Goal: Information Seeking & Learning: Understand process/instructions

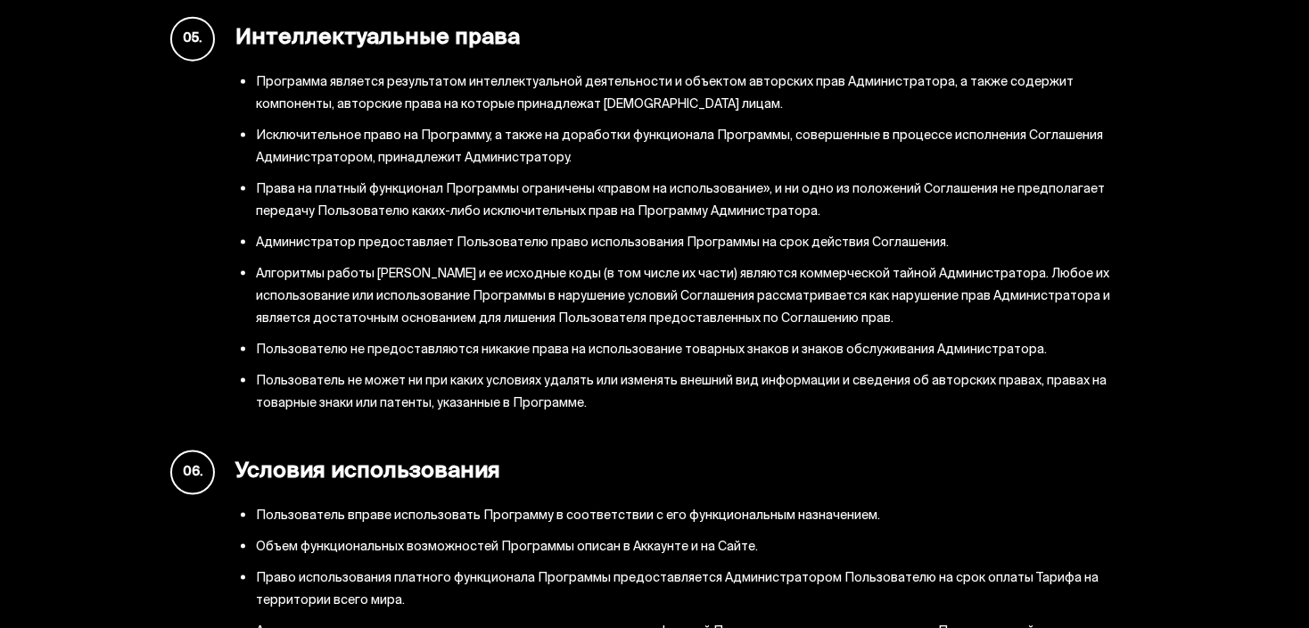
scroll to position [2229, 0]
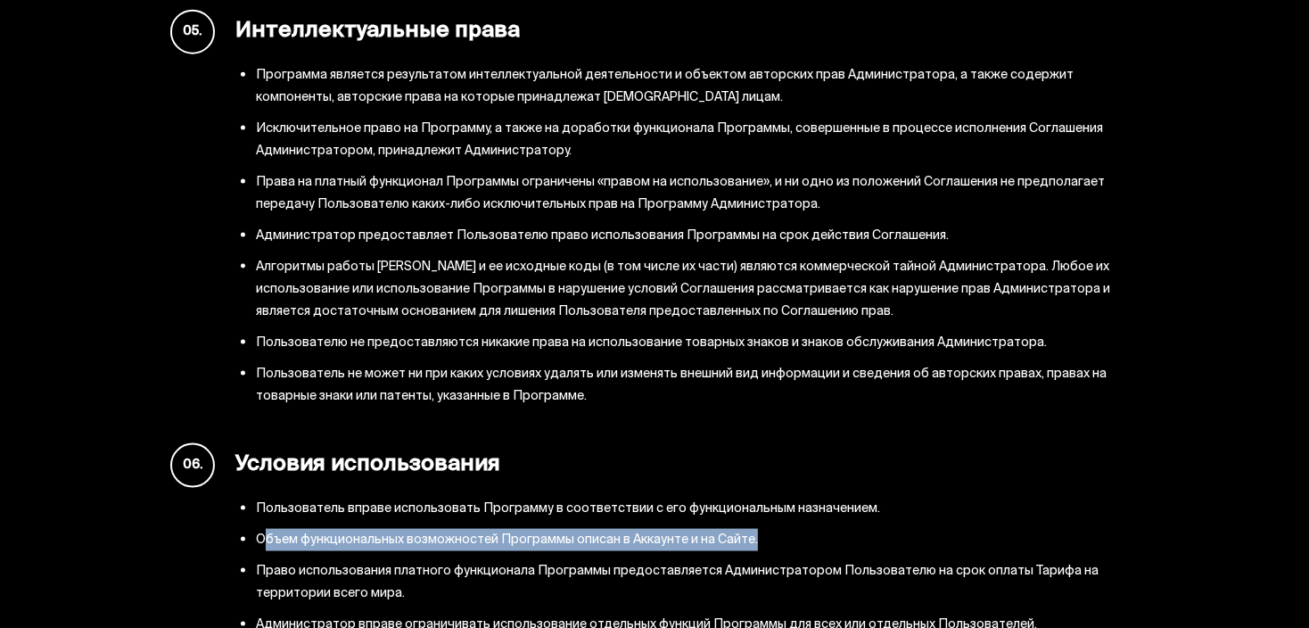
drag, startPoint x: 260, startPoint y: 482, endPoint x: 752, endPoint y: 474, distance: 492.3
click at [752, 529] on li "Объем функциональных возможностей Программы описан в Аккаунте и на Сайте." at bounding box center [697, 540] width 883 height 22
copy li "Объем функциональных возможностей Программы описан в Аккаунте и на Сайте"
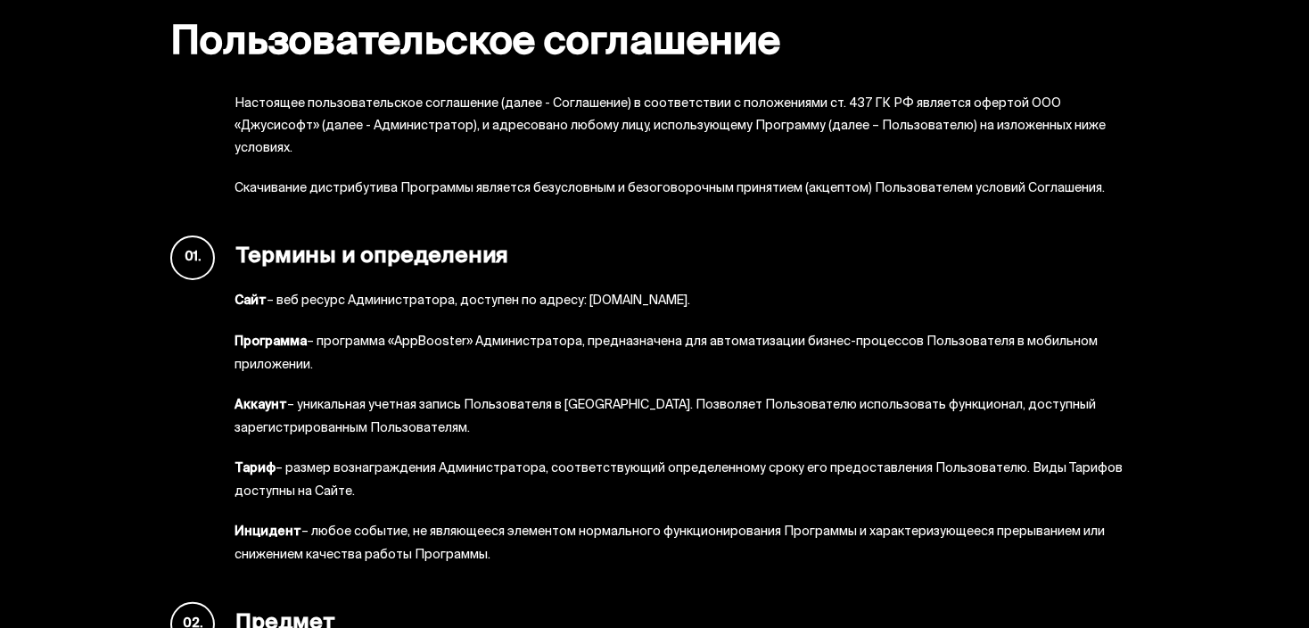
scroll to position [178, 0]
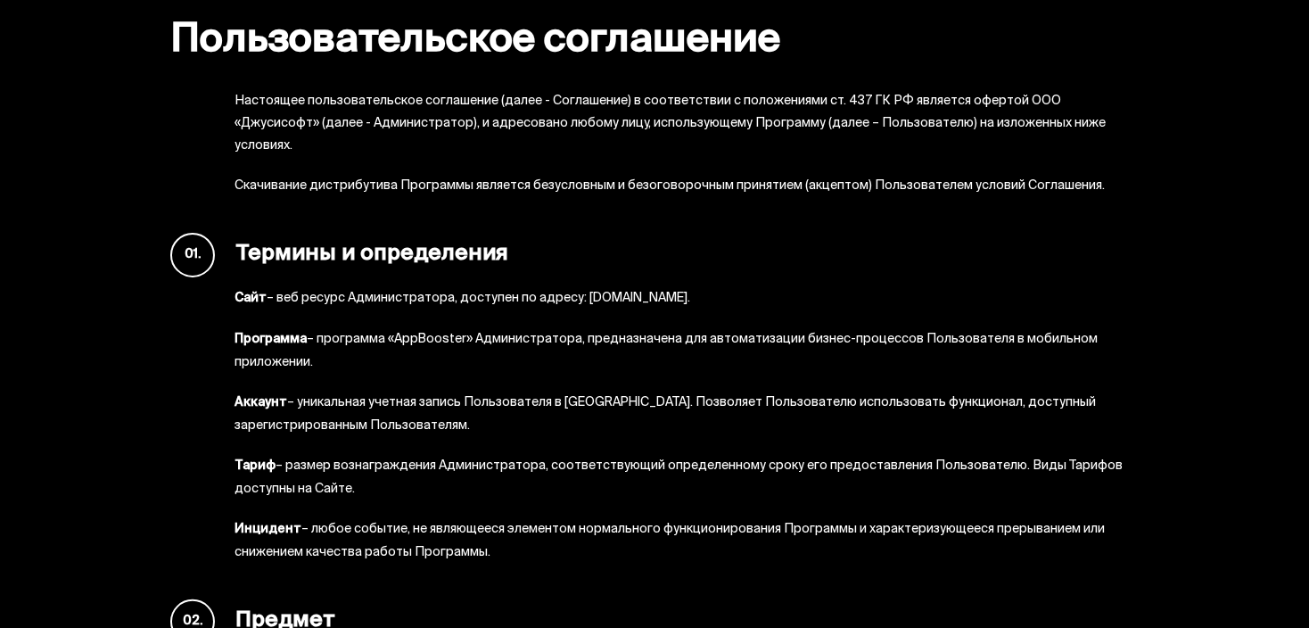
click at [410, 328] on li "Программа – программа «АppBooster» Администратора, предназначена для автоматиза…" at bounding box center [687, 350] width 904 height 45
copy li "АppBooster"
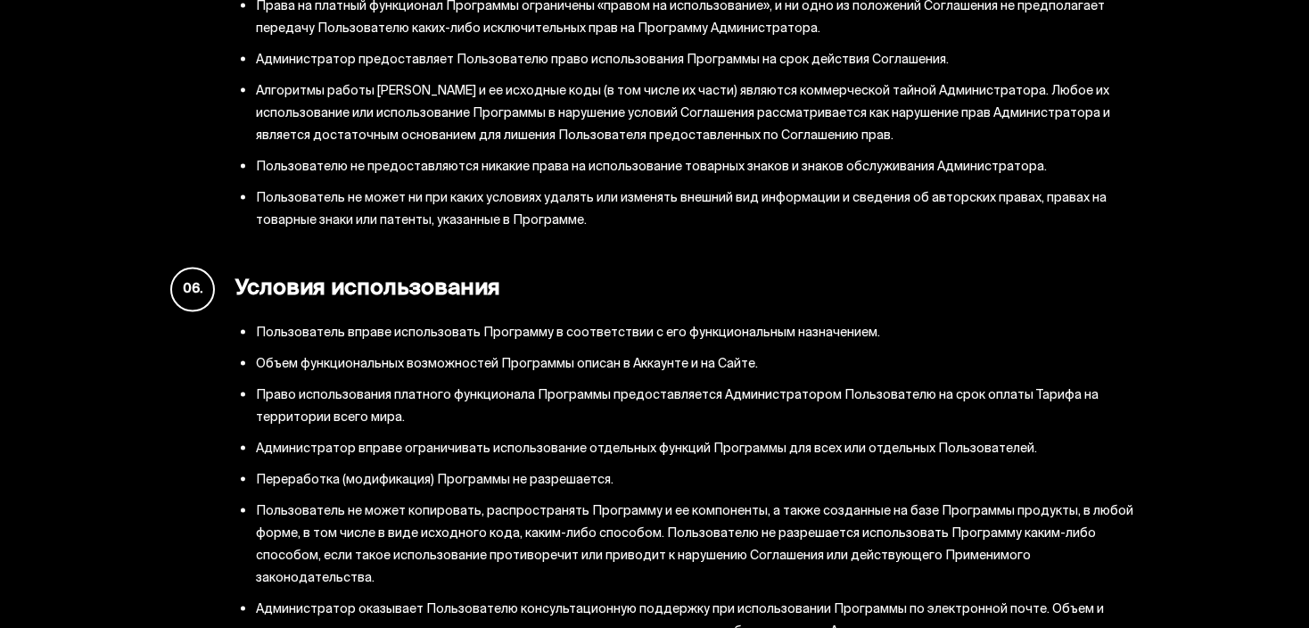
scroll to position [2408, 0]
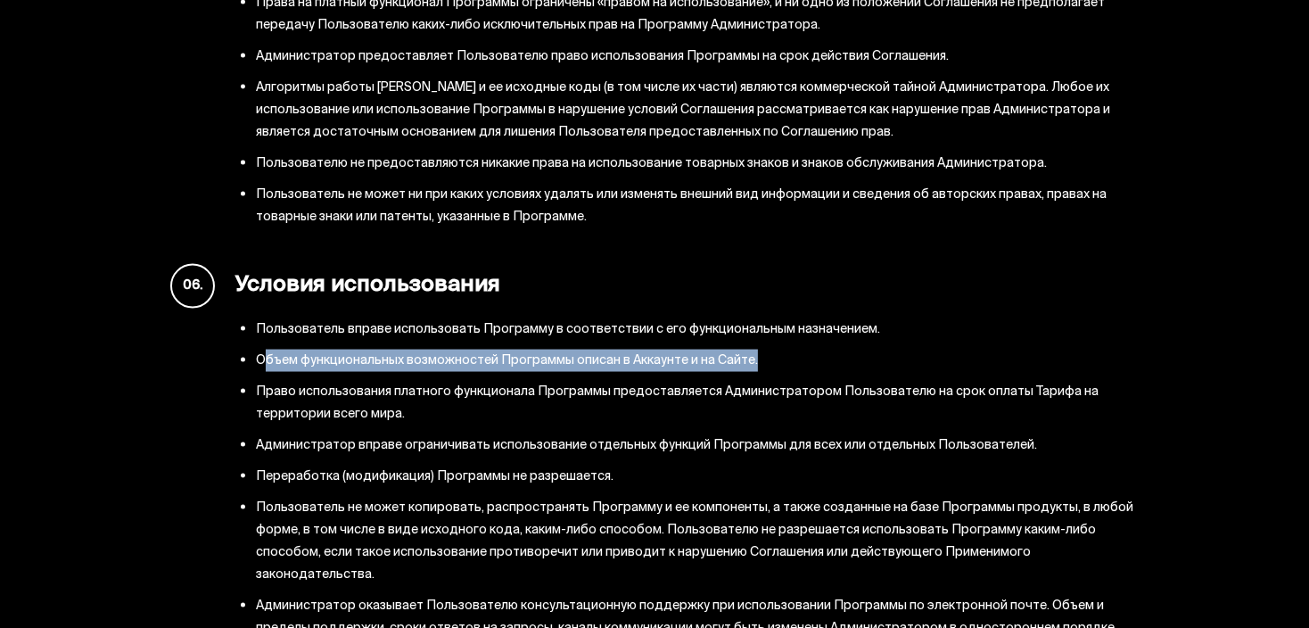
drag, startPoint x: 257, startPoint y: 304, endPoint x: 753, endPoint y: 304, distance: 495.9
click at [753, 350] on li "Объем функциональных возможностей Программы описан в Аккаунте и на Сайте." at bounding box center [697, 361] width 883 height 22
copy li "Объем функциональных возможностей Программы описан в Аккаунте и на Сайте"
